Goal: Transaction & Acquisition: Purchase product/service

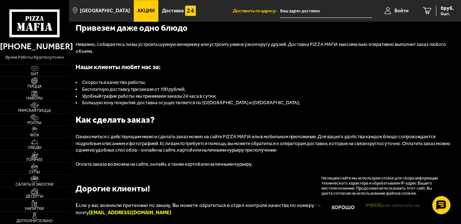
scroll to position [976, 0]
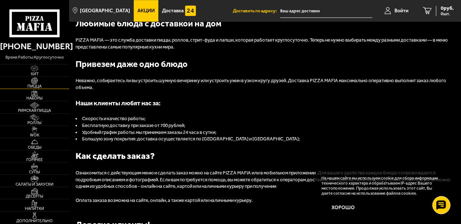
click at [43, 85] on span "Пицца" at bounding box center [34, 86] width 69 height 4
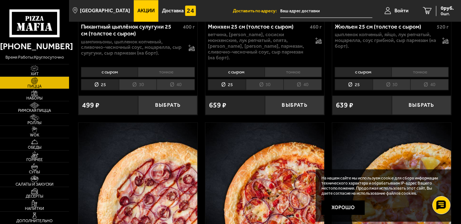
scroll to position [2277, 0]
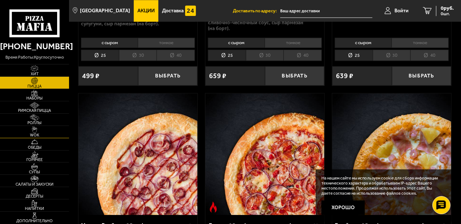
click at [43, 133] on img at bounding box center [34, 129] width 18 height 7
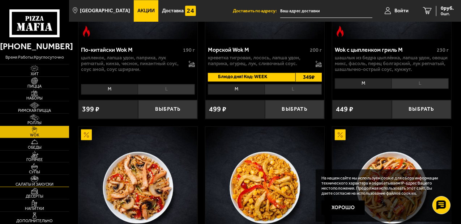
scroll to position [795, 0]
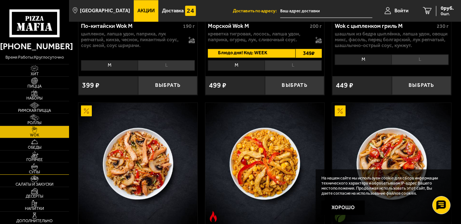
click at [37, 169] on img at bounding box center [34, 166] width 18 height 7
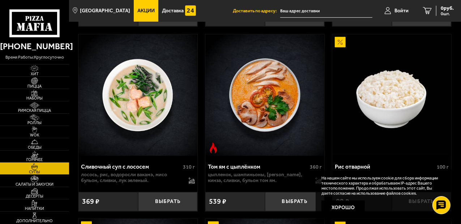
scroll to position [169, 0]
